Goal: Check status: Check status

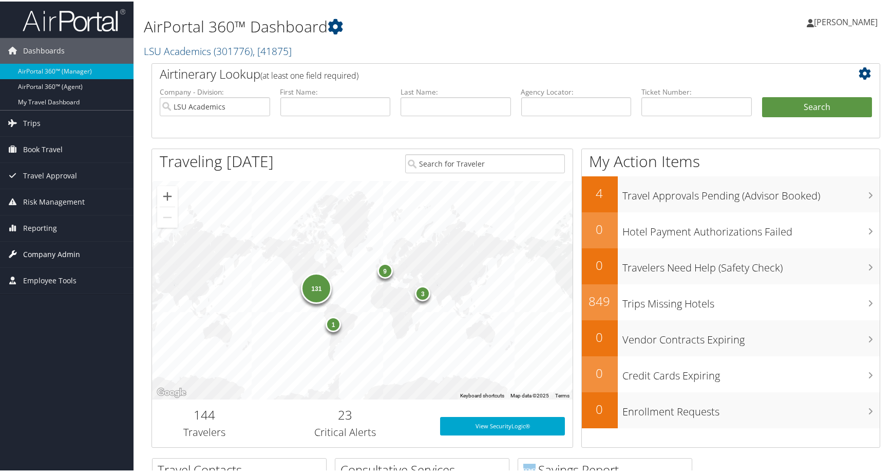
click at [89, 248] on link "Company Admin" at bounding box center [67, 253] width 134 height 26
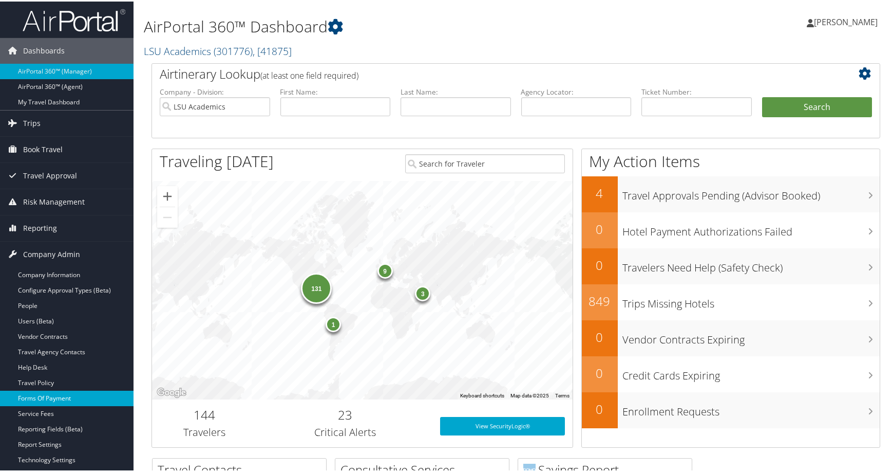
drag, startPoint x: 63, startPoint y: 406, endPoint x: 70, endPoint y: 395, distance: 13.0
click at [62, 406] on link "Service Fees" at bounding box center [67, 411] width 134 height 15
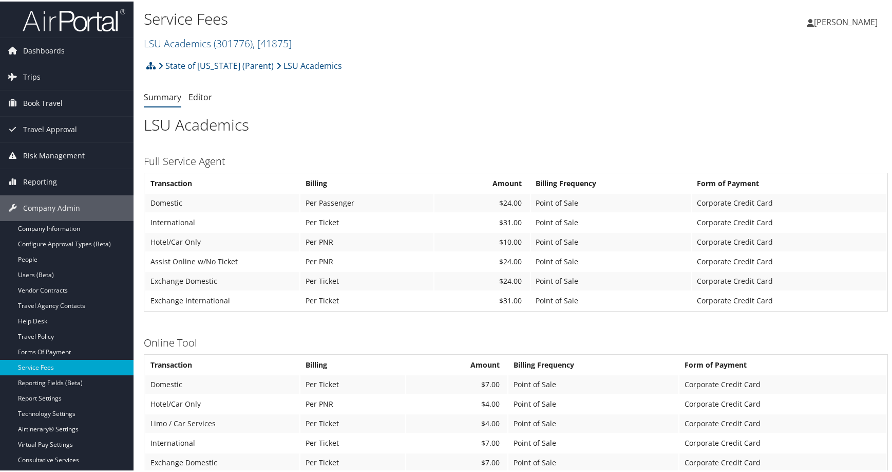
click at [389, 50] on h2 "LSU Academics ( 301776 ) , [ 41875 ]" at bounding box center [392, 40] width 496 height 17
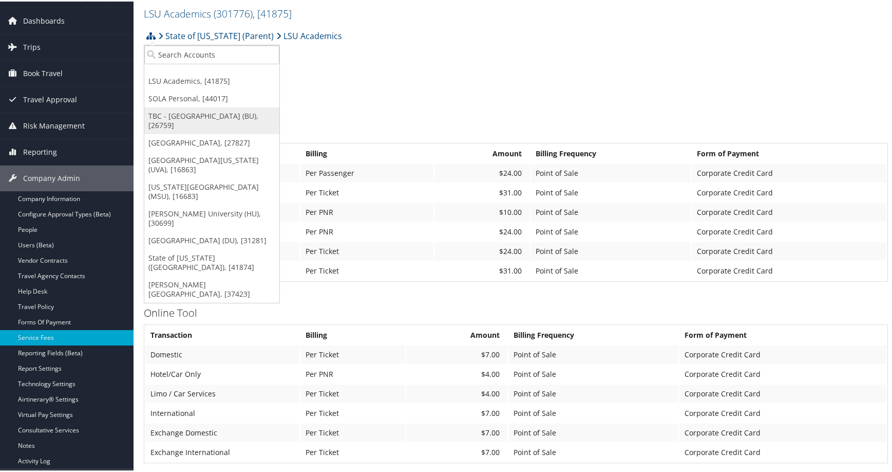
click at [233, 133] on link "TBC - Boston University (BU), [26759]" at bounding box center [211, 119] width 135 height 27
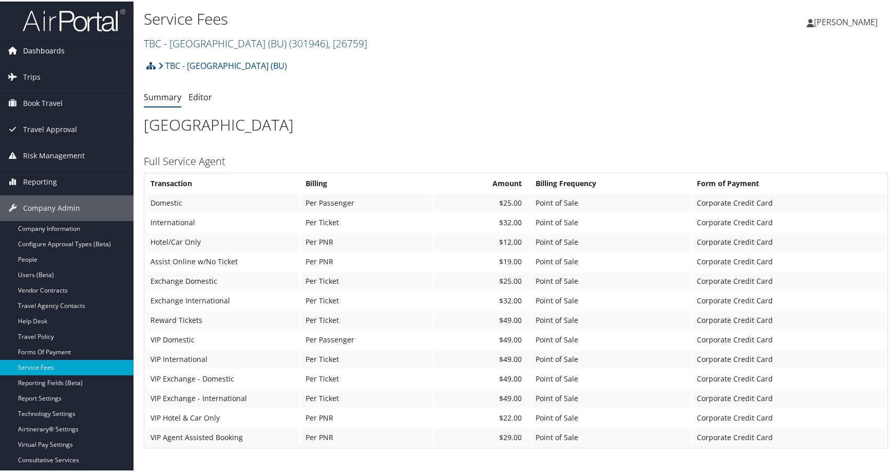
click at [95, 54] on link "Dashboards" at bounding box center [67, 49] width 134 height 26
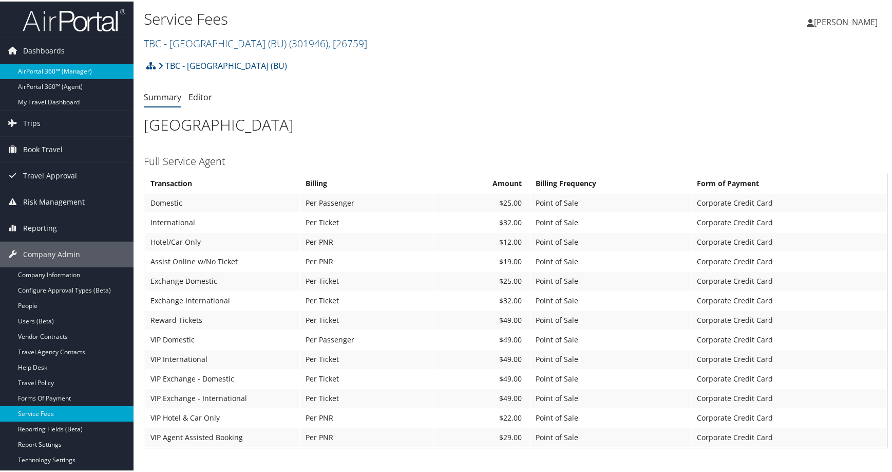
click at [92, 72] on link "AirPortal 360™ (Manager)" at bounding box center [67, 69] width 134 height 15
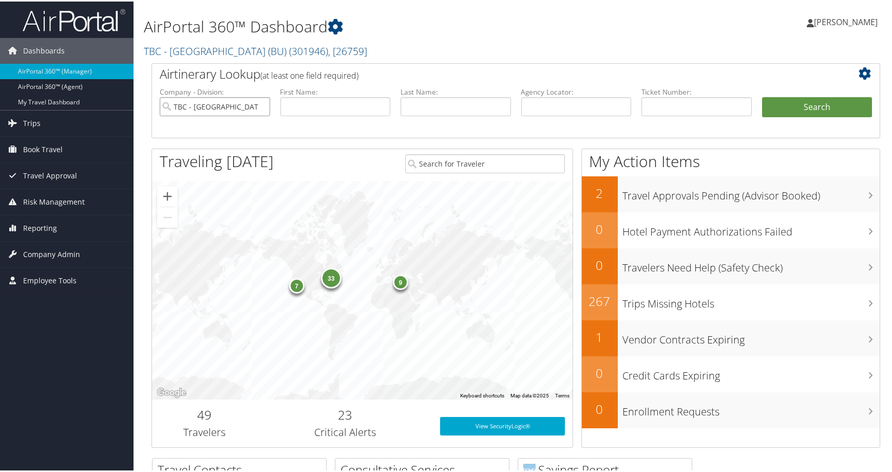
click at [253, 115] on input "TBC - [GEOGRAPHIC_DATA] (BU)" at bounding box center [215, 105] width 110 height 19
drag, startPoint x: 560, startPoint y: 157, endPoint x: 571, endPoint y: 153, distance: 11.4
click at [560, 115] on input "text" at bounding box center [576, 105] width 110 height 19
paste input "DK4FR0"
type input "DK4FR0"
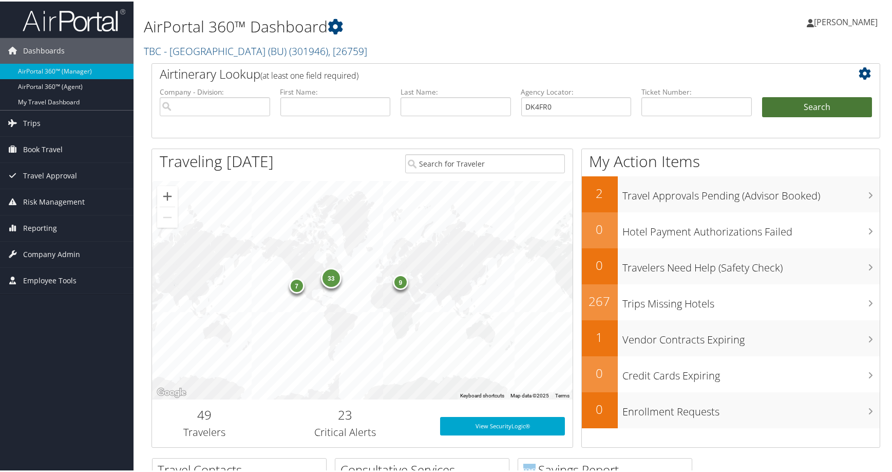
click at [765, 116] on button "Search" at bounding box center [817, 106] width 110 height 21
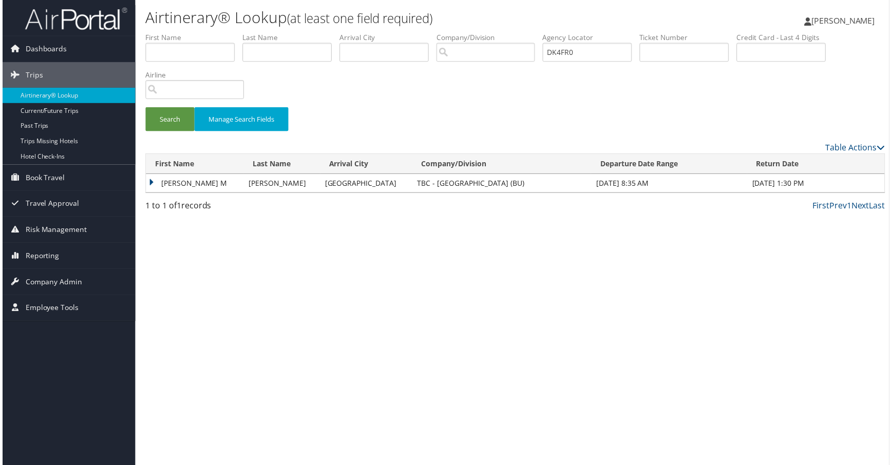
click at [175, 194] on td "[PERSON_NAME] M" at bounding box center [193, 184] width 98 height 18
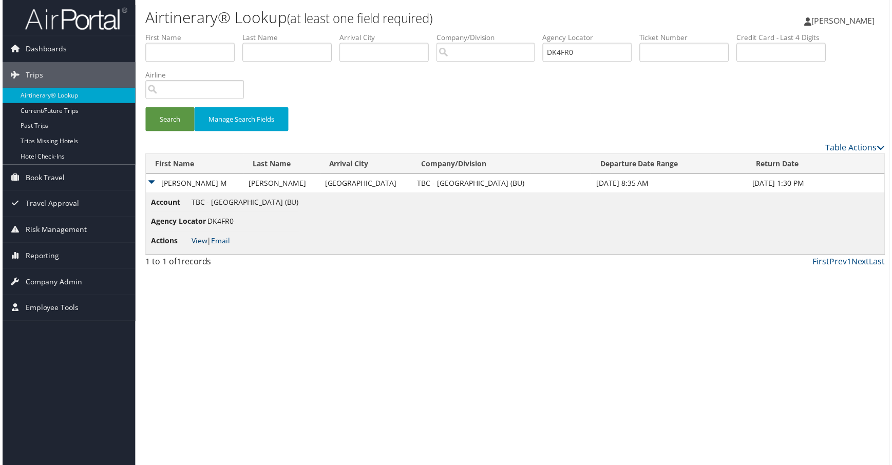
click at [206, 247] on link "View" at bounding box center [198, 242] width 16 height 10
drag, startPoint x: 716, startPoint y: 78, endPoint x: 697, endPoint y: 78, distance: 18.5
click at [697, 32] on ul "First Name Last Name Departure City Arrival City Company/Division Airport/City …" at bounding box center [516, 32] width 744 height 0
paste input "N26RQ"
type input "DN26RQ"
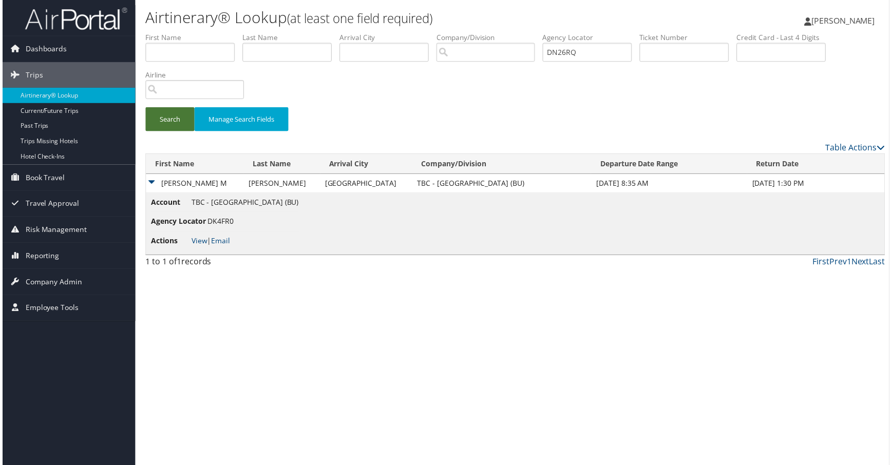
click at [193, 132] on button "Search" at bounding box center [168, 120] width 49 height 24
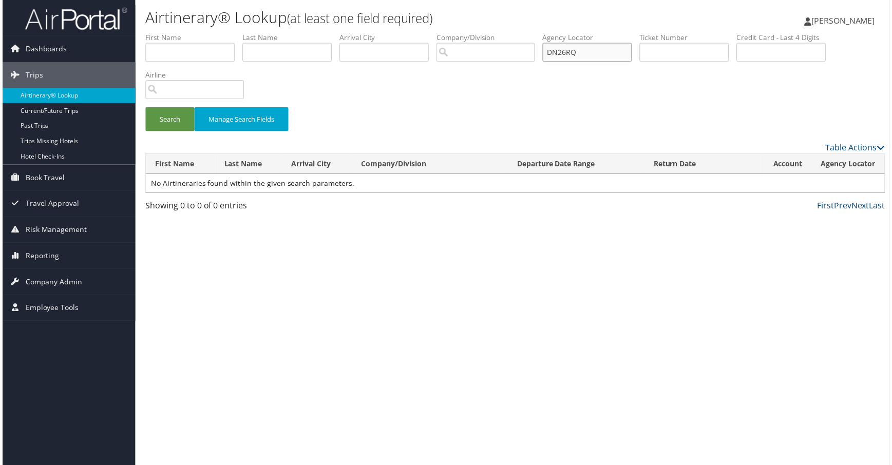
drag, startPoint x: 797, startPoint y: 72, endPoint x: 656, endPoint y: 80, distance: 141.0
click at [656, 32] on ul "First Name Last Name Departure City Arrival City Company/Division Airport/City …" at bounding box center [516, 32] width 744 height 0
click at [243, 100] on input "search" at bounding box center [193, 90] width 99 height 19
click at [95, 274] on link "Company Admin" at bounding box center [67, 284] width 134 height 26
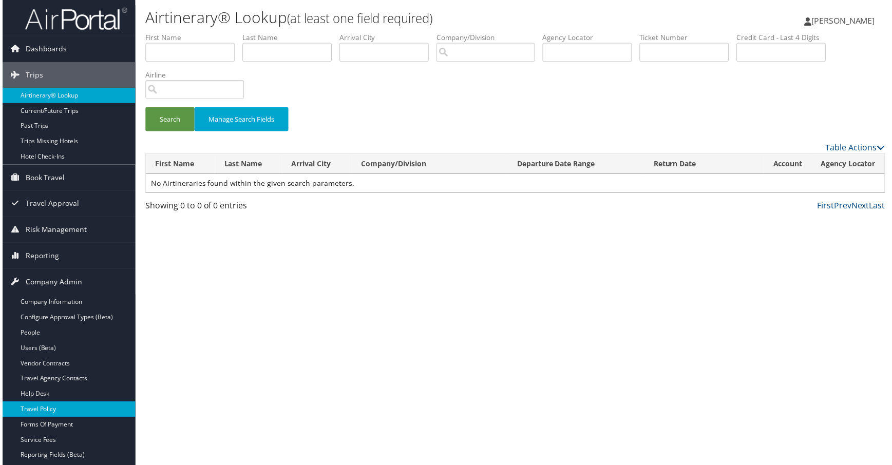
click at [47, 413] on link "Travel Policy" at bounding box center [67, 411] width 134 height 15
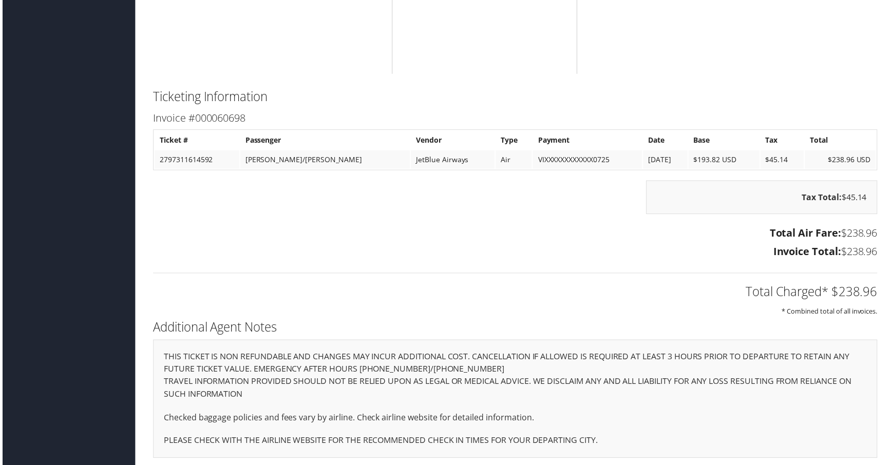
scroll to position [976, 0]
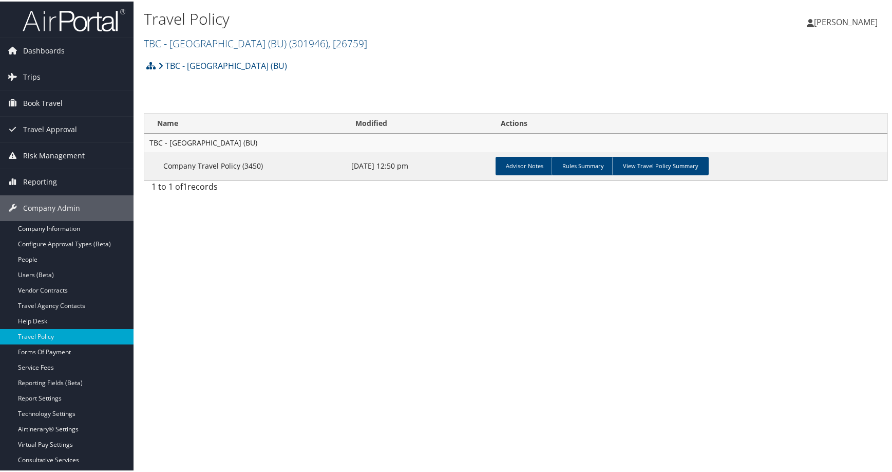
click at [418, 50] on h2 "TBC - Boston University (BU) ( 301946 ) , [ 26759 ]" at bounding box center [392, 40] width 496 height 17
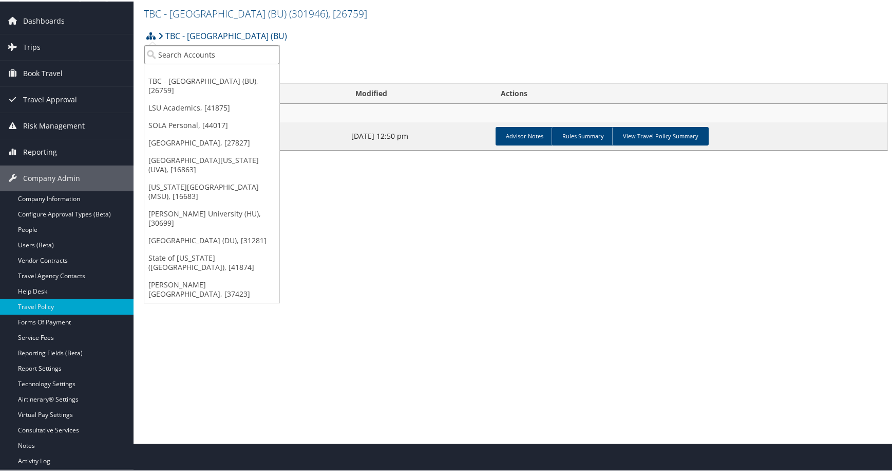
click at [205, 60] on input "search" at bounding box center [211, 53] width 135 height 19
type input "troy"
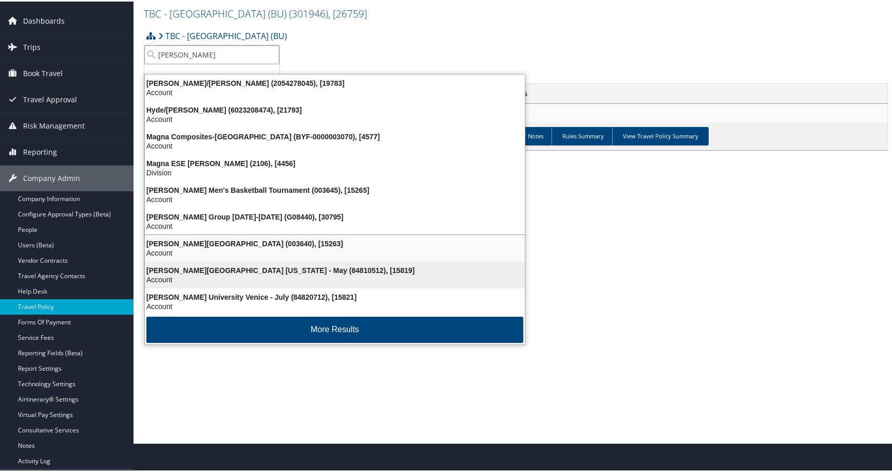
scroll to position [16, 0]
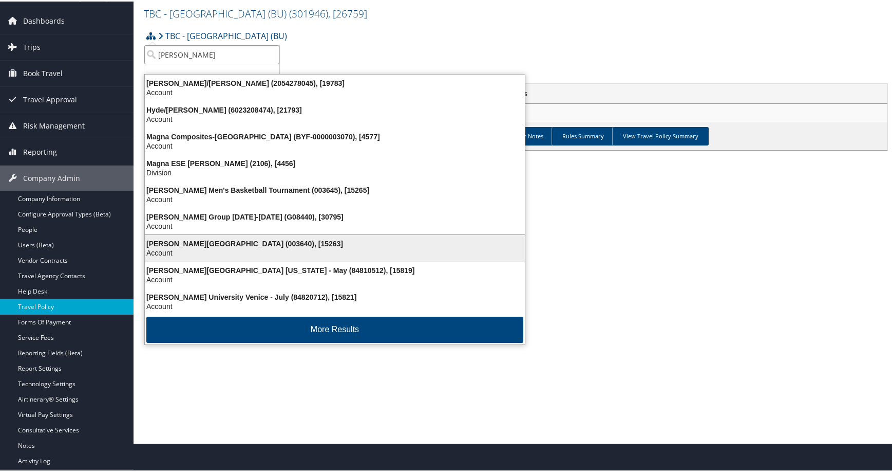
click at [238, 247] on div "Troy University (003640), [15263]" at bounding box center [335, 241] width 392 height 9
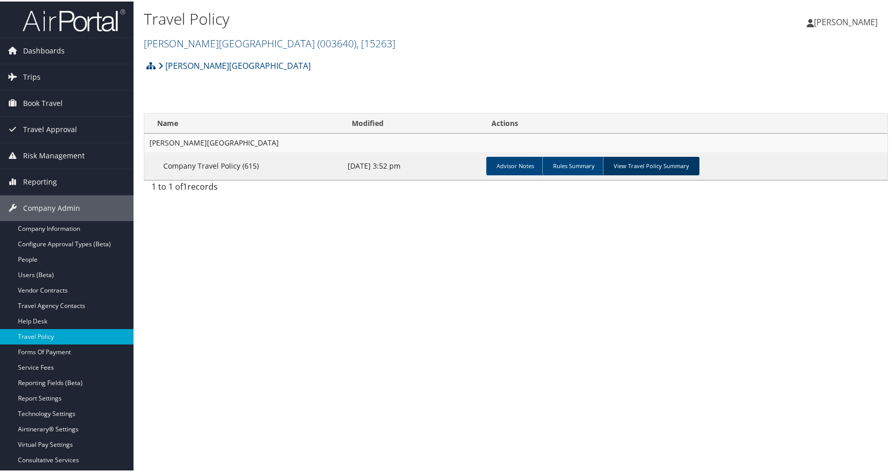
click at [700, 174] on link "View Travel Policy Summary" at bounding box center [651, 164] width 97 height 18
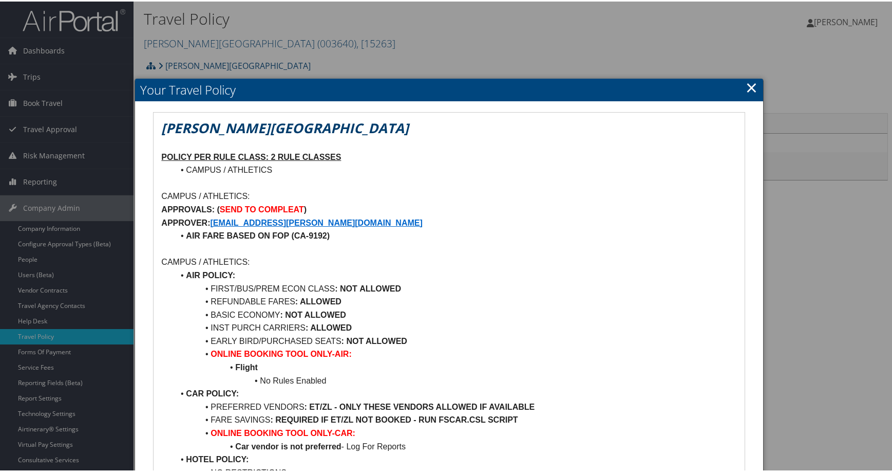
click at [746, 87] on link "×" at bounding box center [752, 86] width 12 height 21
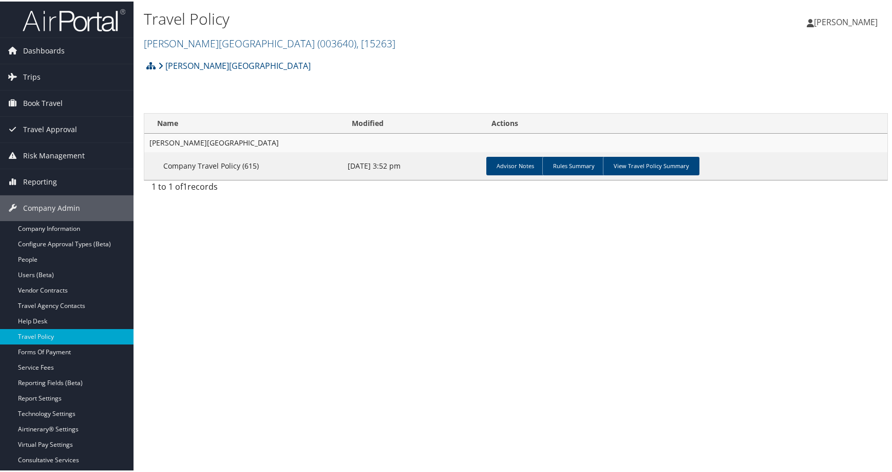
click at [214, 315] on div "Travel Policy [PERSON_NAME][GEOGRAPHIC_DATA] ( 003640 ) , [ 15263 ] [PERSON_NAM…" at bounding box center [516, 236] width 765 height 472
click at [55, 58] on span "Dashboards" at bounding box center [44, 49] width 42 height 26
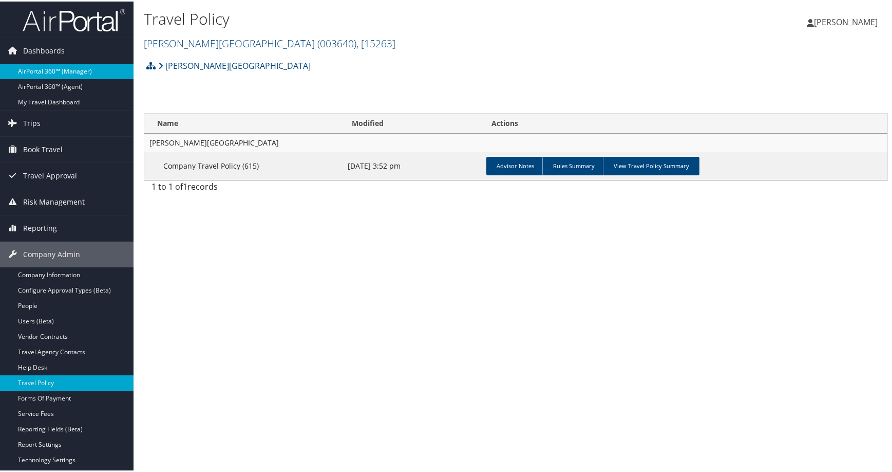
click at [58, 71] on link "AirPortal 360™ (Manager)" at bounding box center [67, 69] width 134 height 15
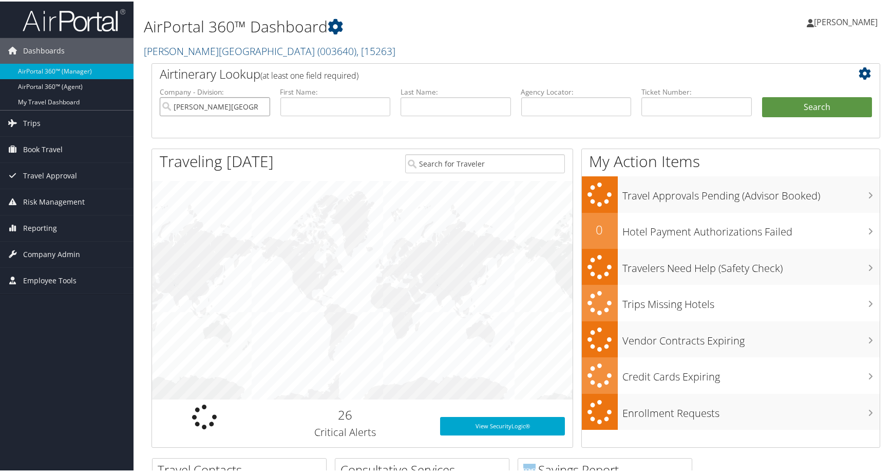
click at [258, 115] on input "Troy University" at bounding box center [215, 105] width 110 height 19
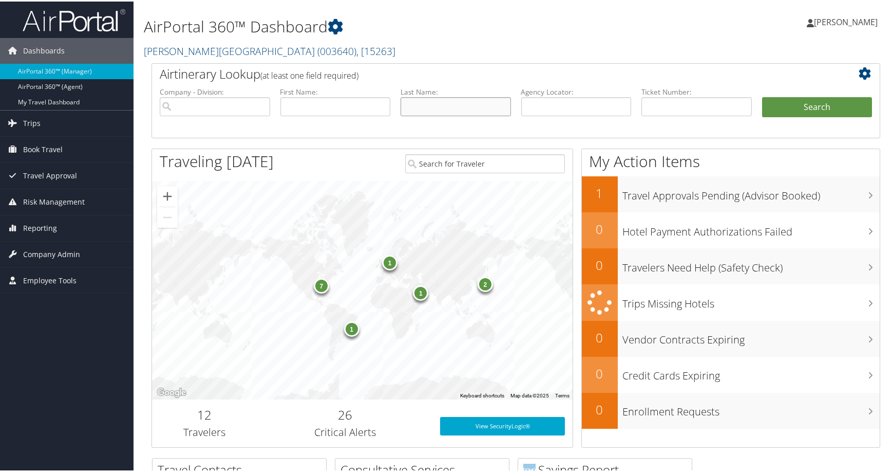
click at [416, 115] on input "text" at bounding box center [456, 105] width 110 height 19
type input "[PERSON_NAME]"
click at [346, 115] on input "text" at bounding box center [335, 105] width 110 height 19
type input "s"
click at [787, 116] on button "Search" at bounding box center [817, 106] width 110 height 21
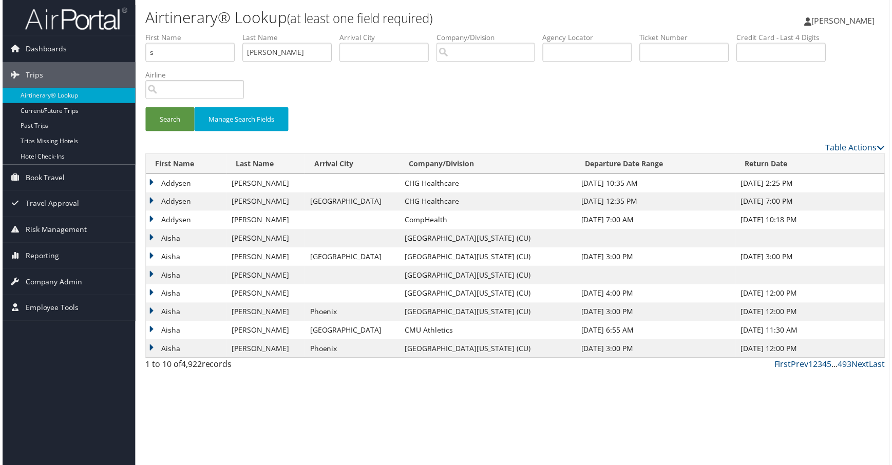
click at [517, 142] on div "Search Manage Search Fields" at bounding box center [516, 125] width 760 height 34
drag, startPoint x: 364, startPoint y: 82, endPoint x: 312, endPoint y: 80, distance: 52.0
click at [317, 62] on input "[PERSON_NAME]" at bounding box center [286, 52] width 90 height 19
